Goal: Navigation & Orientation: Understand site structure

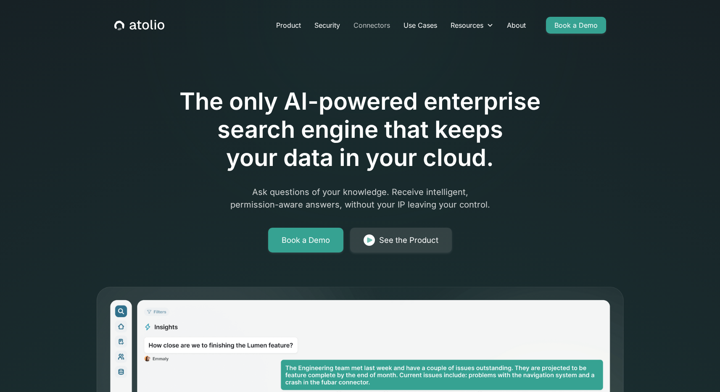
click at [379, 22] on link "Connectors" at bounding box center [372, 25] width 50 height 17
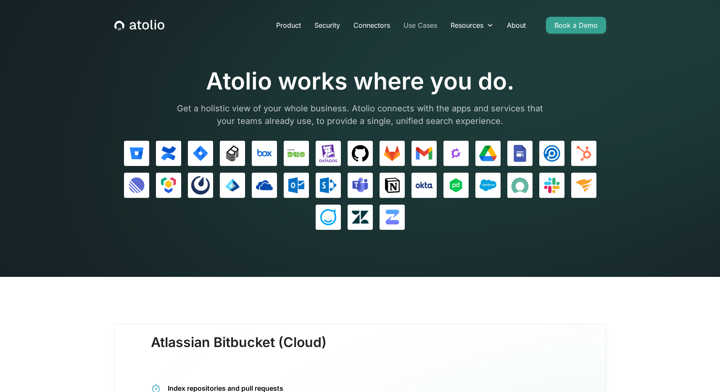
click at [421, 18] on link "Use Cases" at bounding box center [420, 25] width 47 height 17
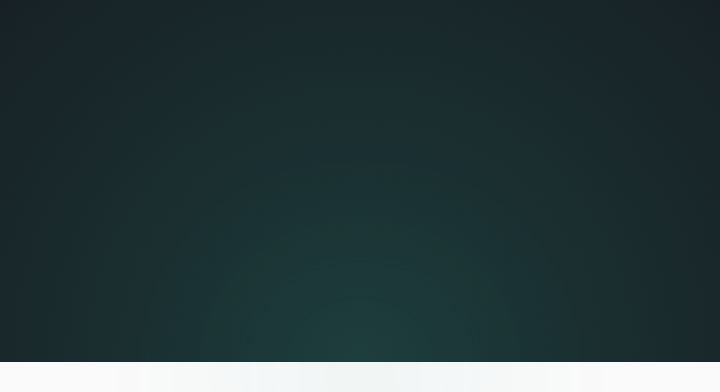
click at [423, 27] on link "Use Cases" at bounding box center [420, 25] width 47 height 17
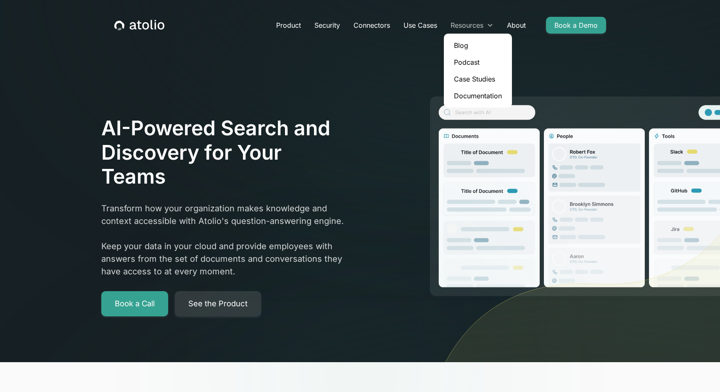
click at [472, 25] on div "Resources" at bounding box center [467, 25] width 33 height 10
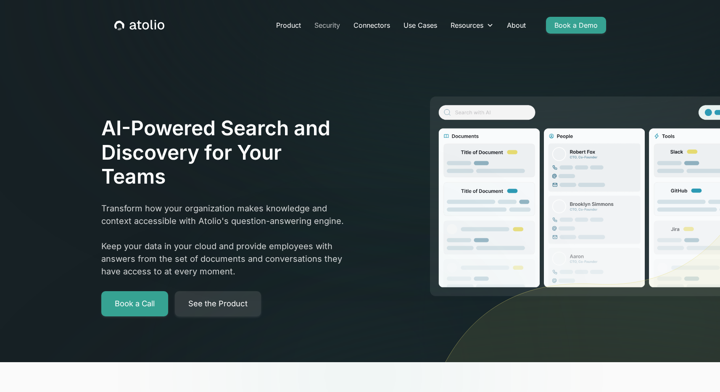
click at [325, 29] on link "Security" at bounding box center [327, 25] width 39 height 17
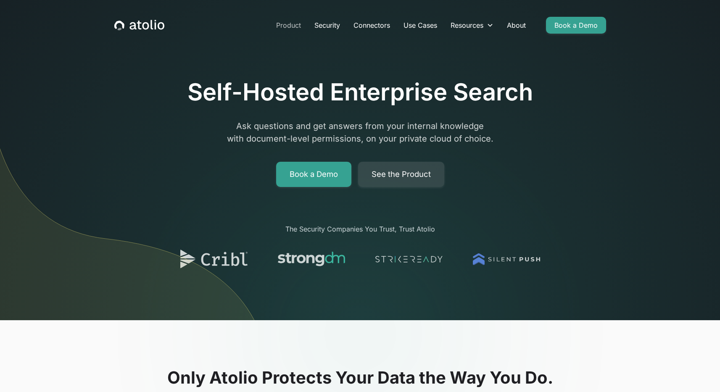
click at [290, 29] on link "Product" at bounding box center [288, 25] width 38 height 17
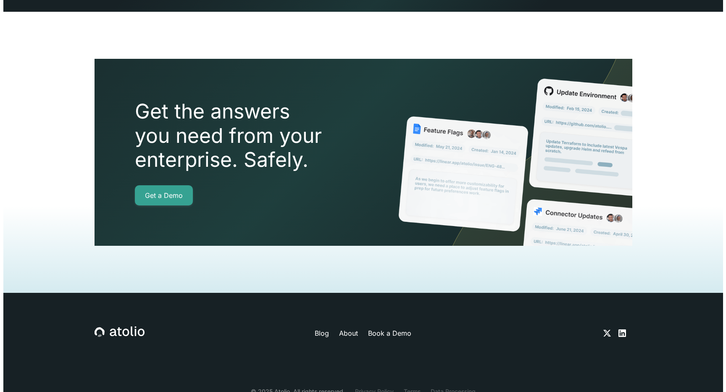
scroll to position [1880, 0]
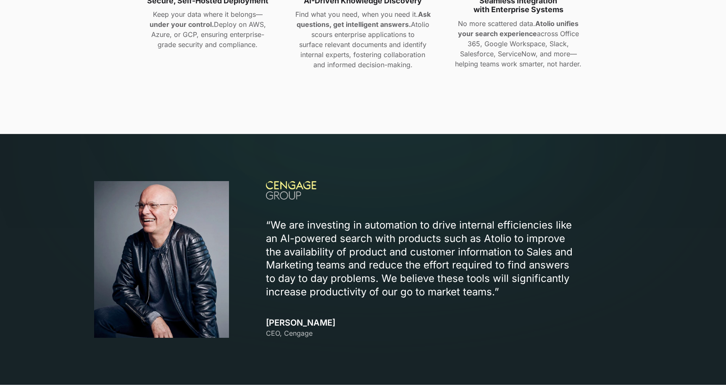
scroll to position [840, 0]
